Goal: Information Seeking & Learning: Check status

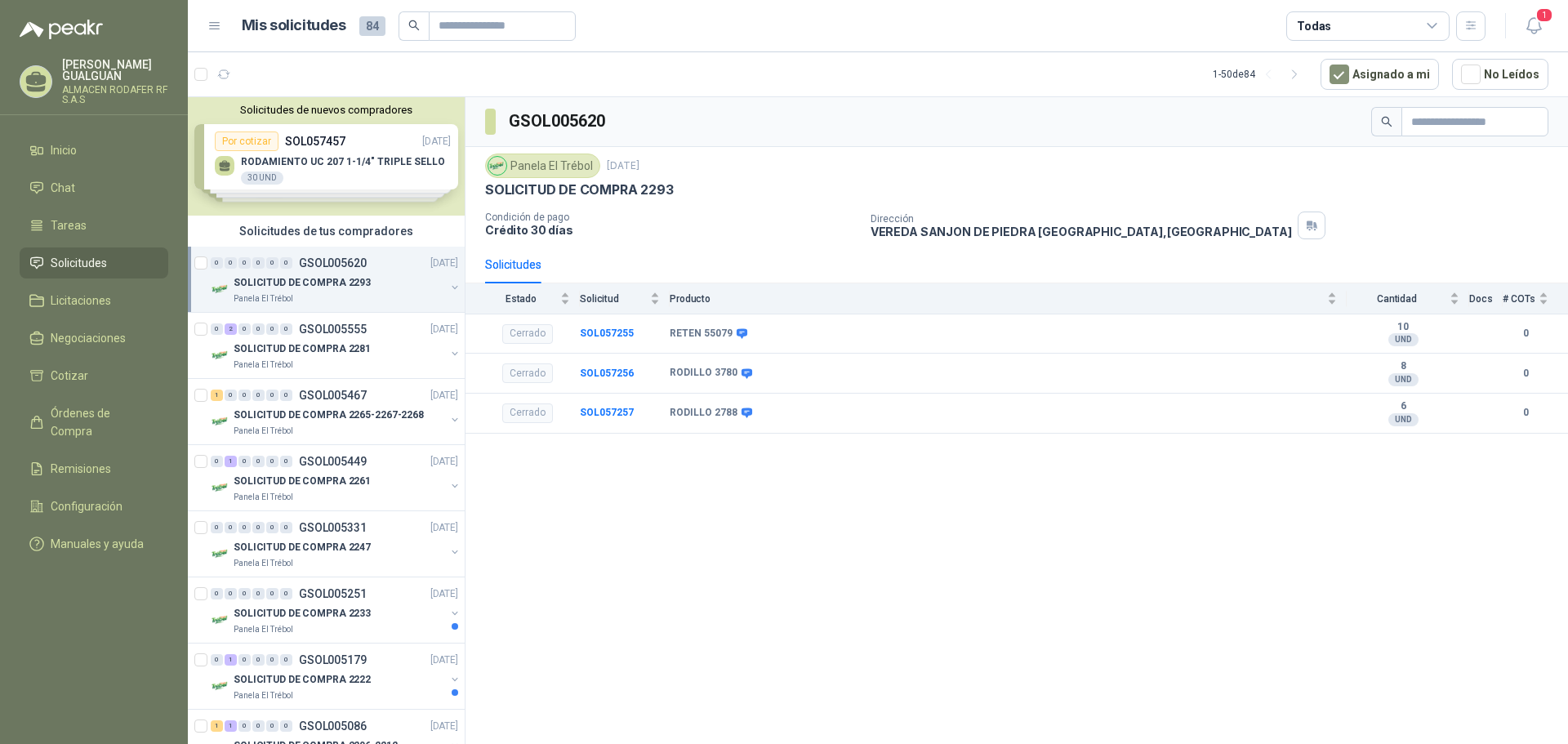
click at [109, 264] on li "Solicitudes" at bounding box center [93, 262] width 129 height 18
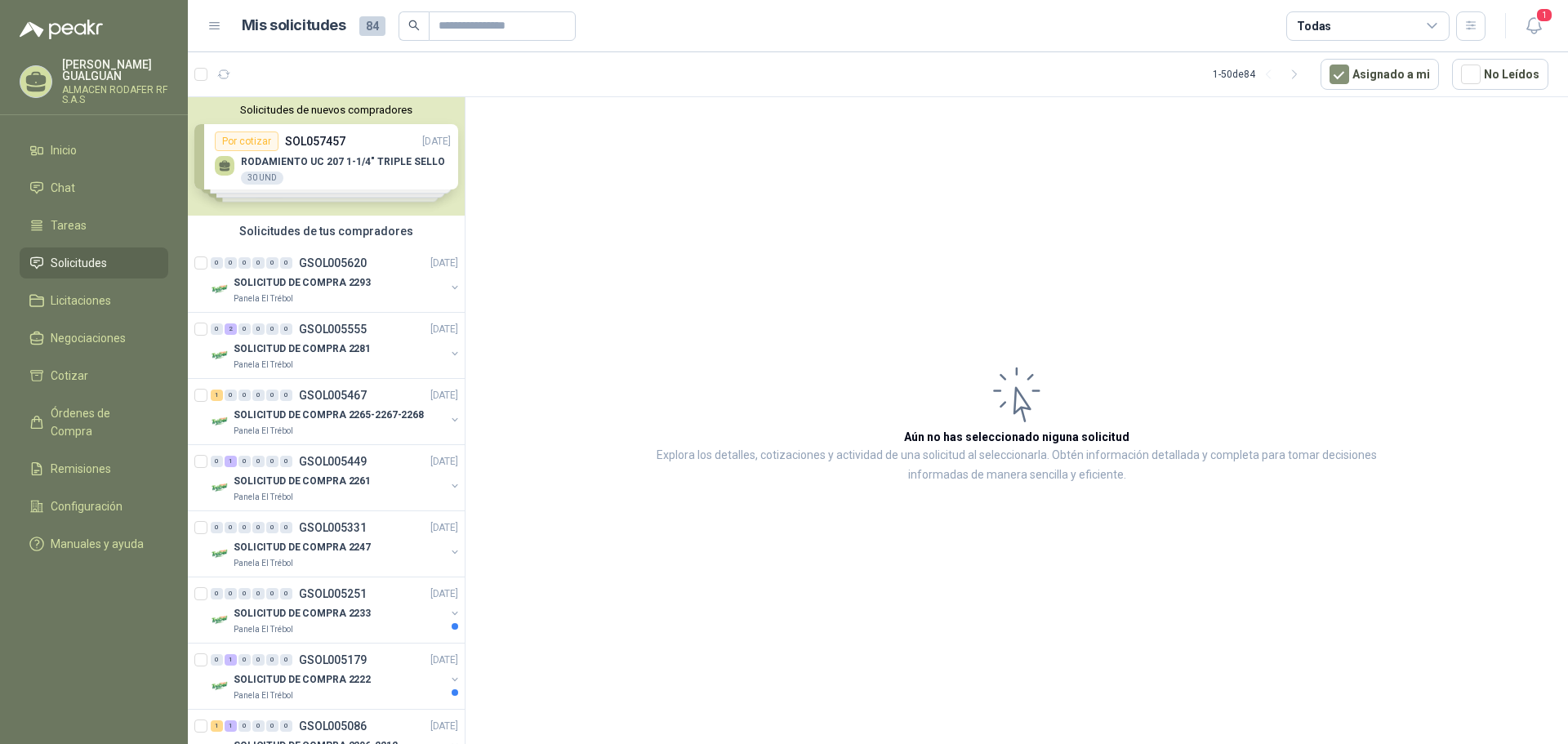
click at [326, 162] on div "Solicitudes de nuevos compradores Por cotizar SOL057457 25/09/25 RODAMIENTO UC …" at bounding box center [326, 156] width 277 height 118
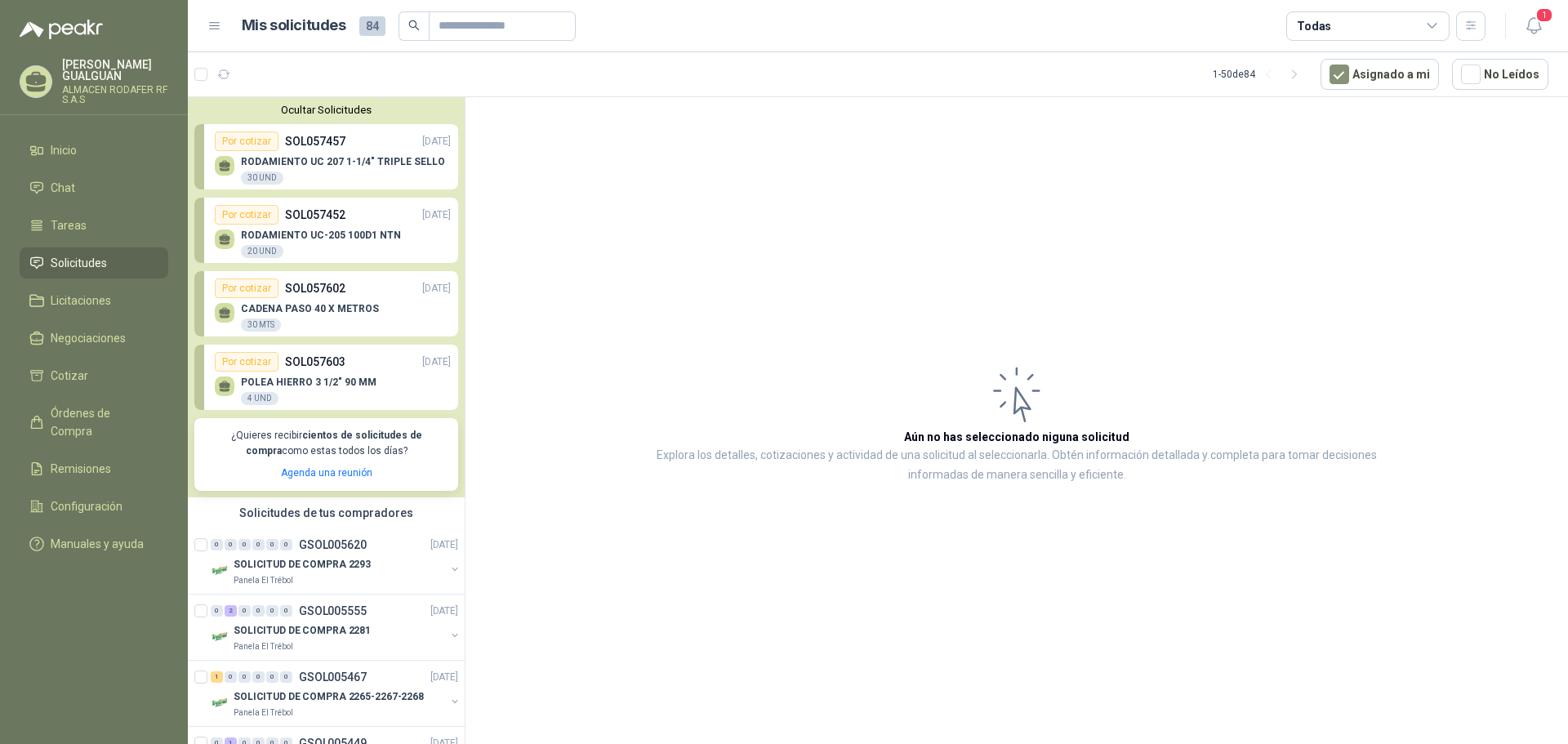
click at [326, 162] on p "RODAMIENTO UC 207 1-1/4" TRIPLE SELLO" at bounding box center [343, 161] width 204 height 11
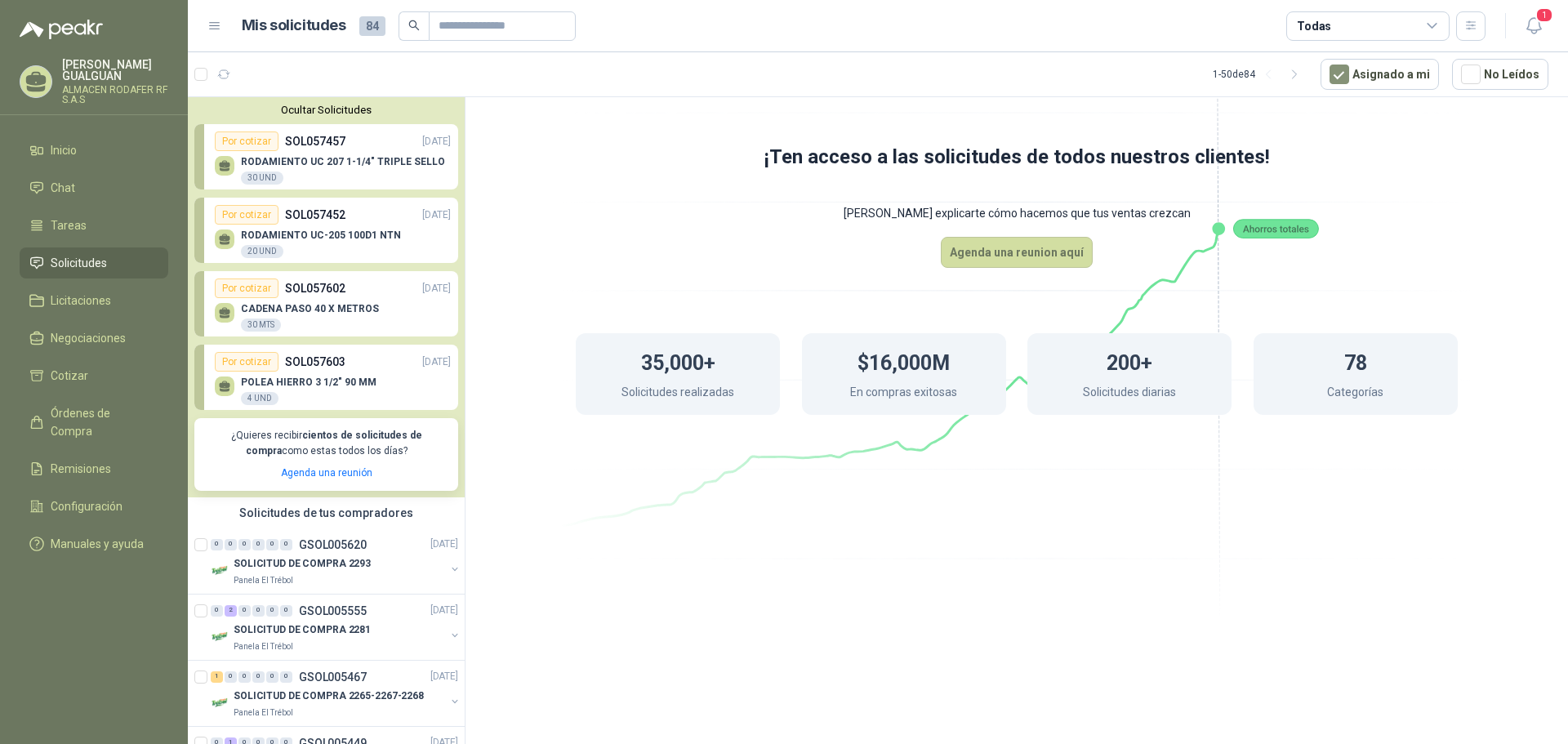
click at [321, 232] on p "RODAMIENTO UC-205 100D1 NTN" at bounding box center [321, 235] width 160 height 11
click at [300, 308] on p "CADENA PASO 40 X METROS" at bounding box center [309, 309] width 138 height 11
click at [301, 307] on p "CADENA PASO 40 X METROS" at bounding box center [309, 309] width 138 height 11
click at [315, 372] on div "Por cotizar SOL057603 25/09/25" at bounding box center [333, 362] width 236 height 20
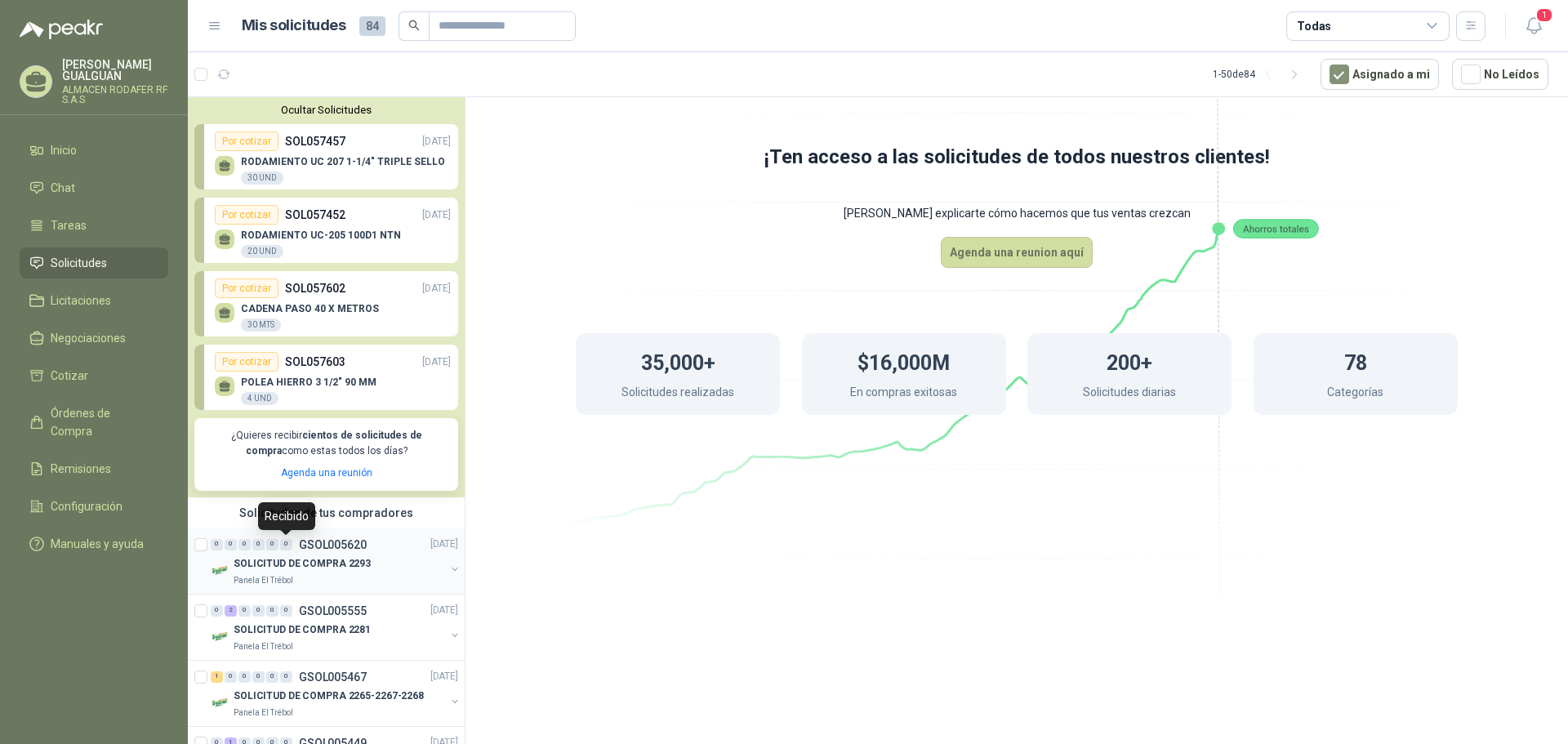
click at [291, 546] on div "0" at bounding box center [286, 544] width 12 height 11
